Goal: Transaction & Acquisition: Purchase product/service

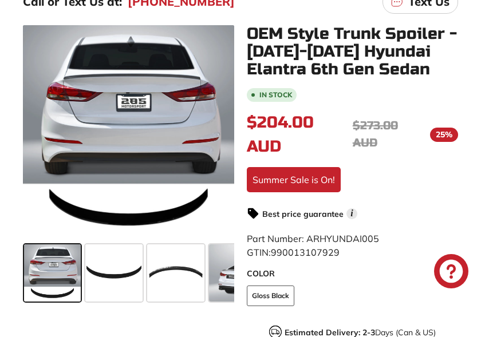
scroll to position [343, 0]
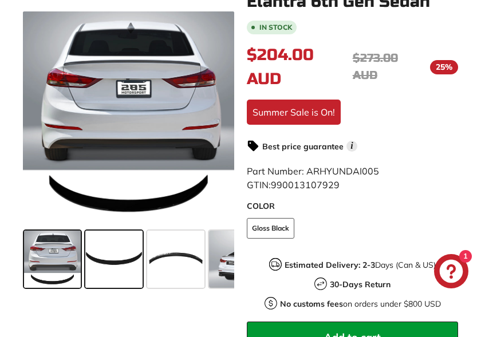
click at [101, 257] on span at bounding box center [113, 259] width 57 height 57
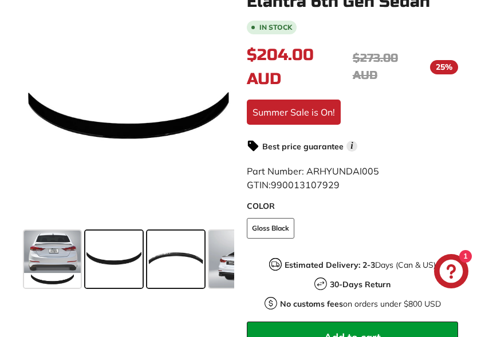
click at [165, 256] on span at bounding box center [175, 259] width 57 height 57
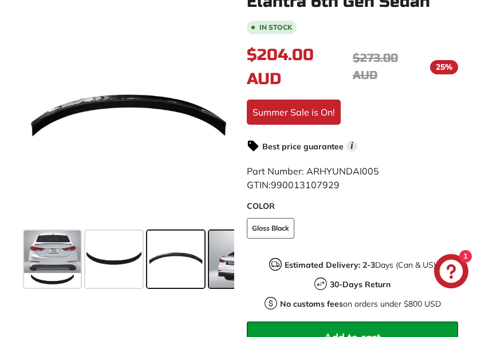
click at [218, 252] on span at bounding box center [251, 259] width 85 height 57
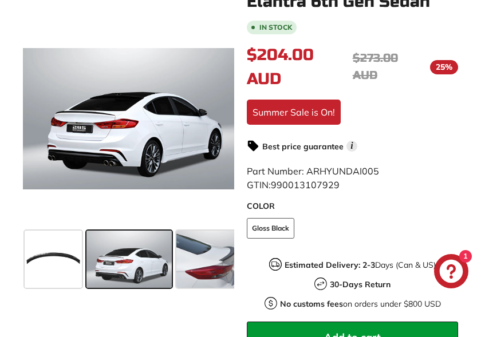
scroll to position [0, 123]
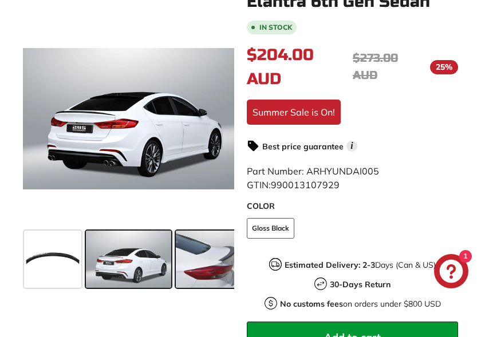
click at [201, 266] on span at bounding box center [216, 259] width 81 height 57
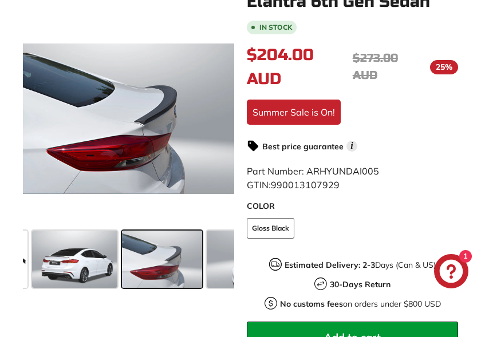
scroll to position [0, 211]
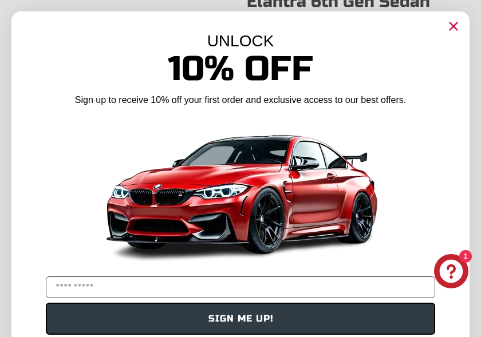
click at [451, 26] on circle "Close dialog" at bounding box center [452, 26] width 17 height 17
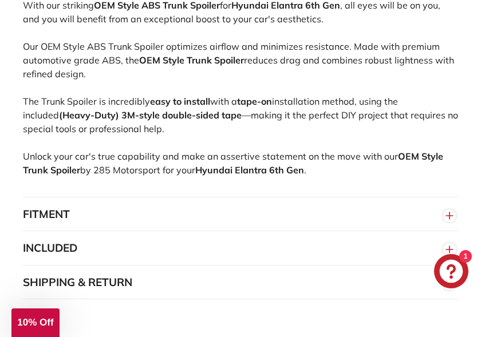
scroll to position [973, 0]
